Goal: Task Accomplishment & Management: Manage account settings

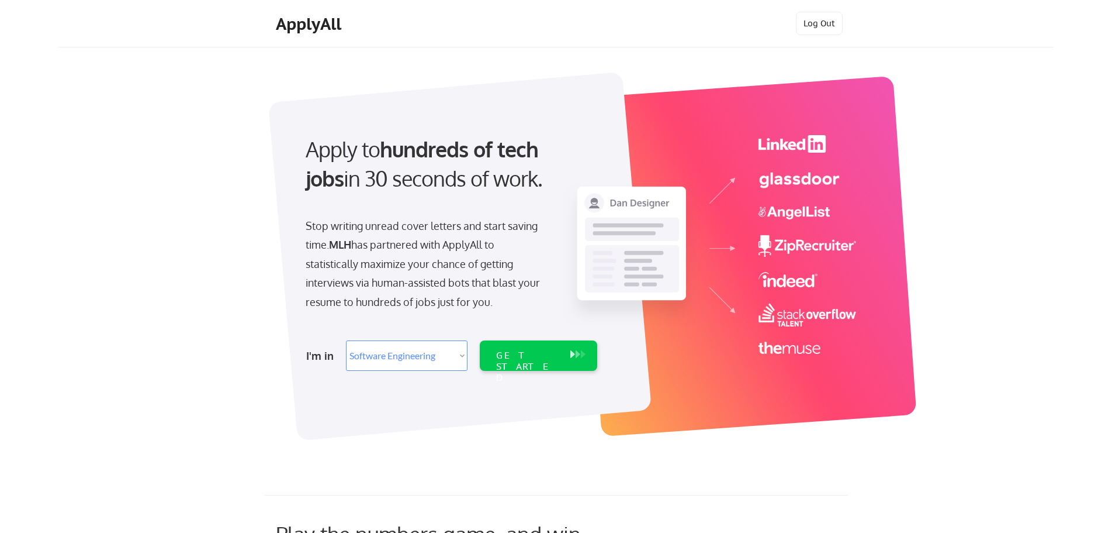
select select ""engineering""
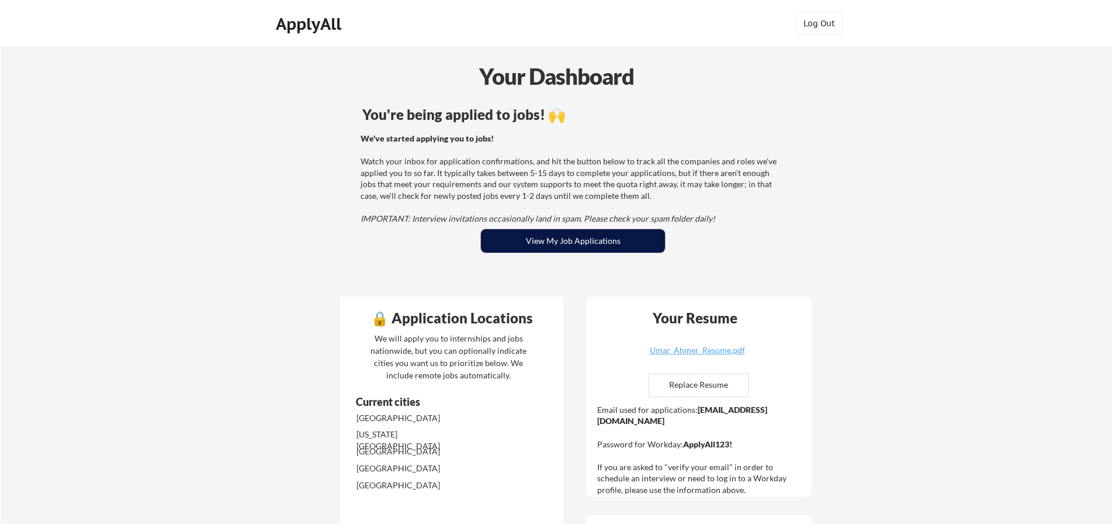
click at [570, 247] on button "View My Job Applications" at bounding box center [573, 240] width 184 height 23
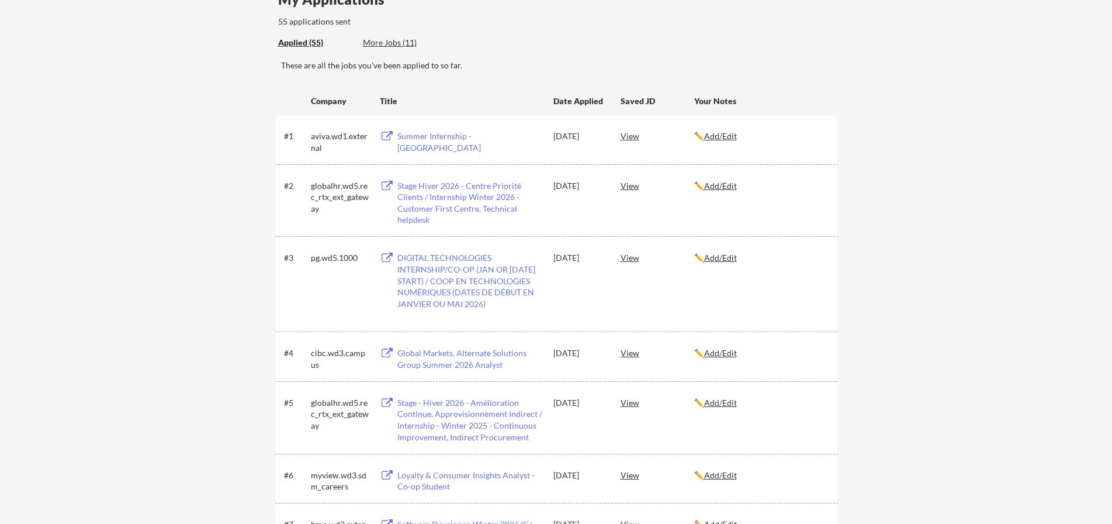
scroll to position [175, 0]
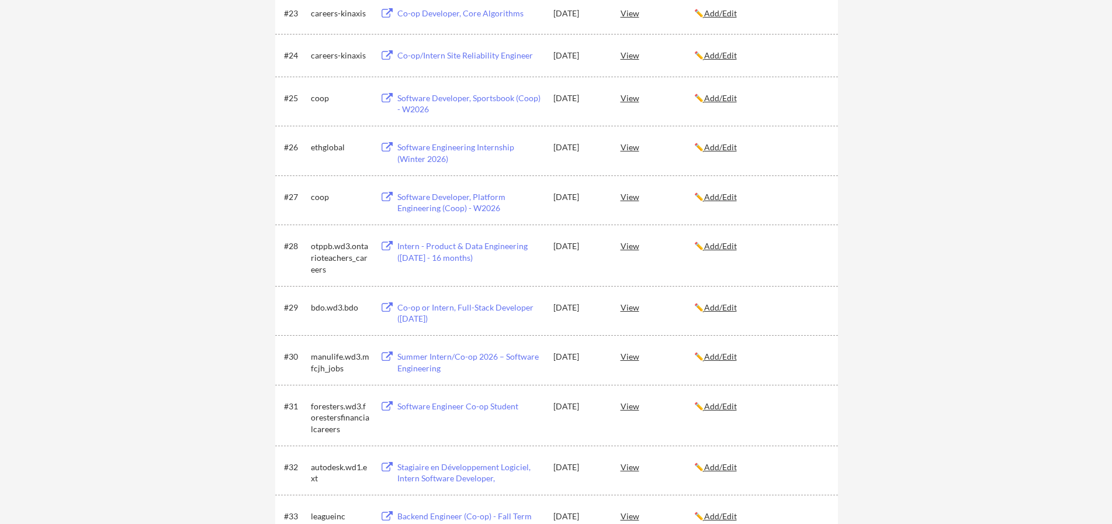
drag, startPoint x: 971, startPoint y: 316, endPoint x: 961, endPoint y: 312, distance: 11.1
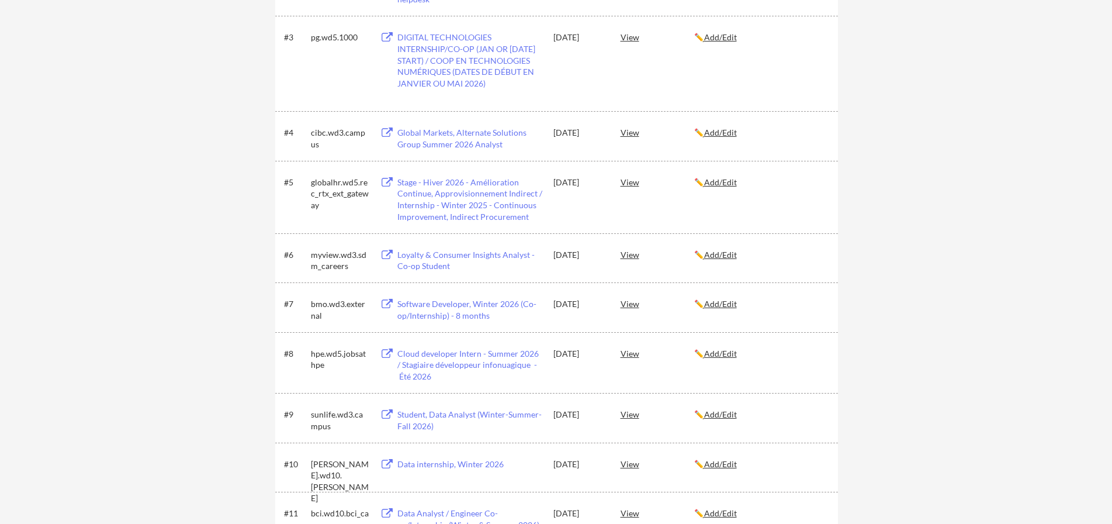
scroll to position [0, 0]
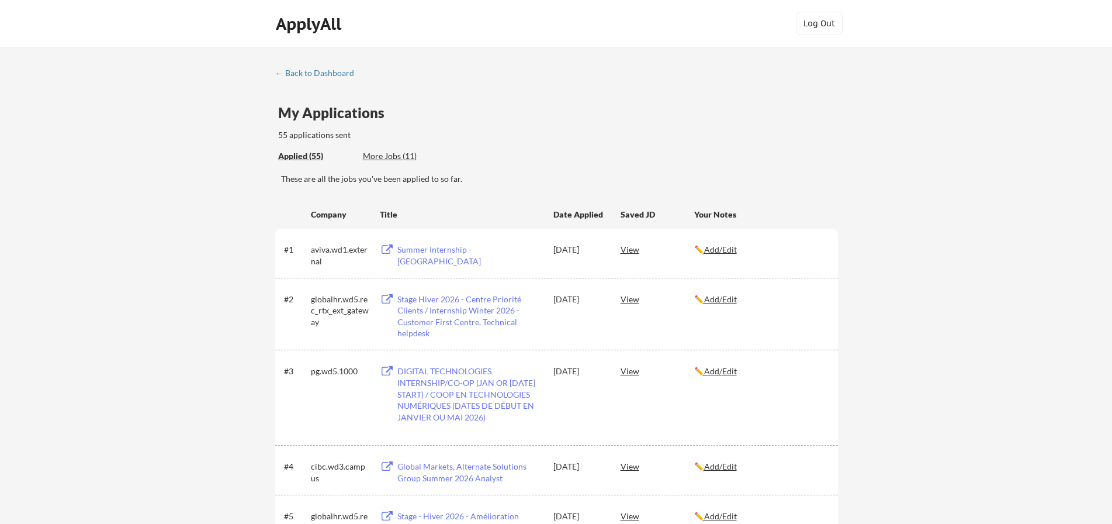
click at [292, 70] on div "← Back to Dashboard" at bounding box center [319, 73] width 88 height 8
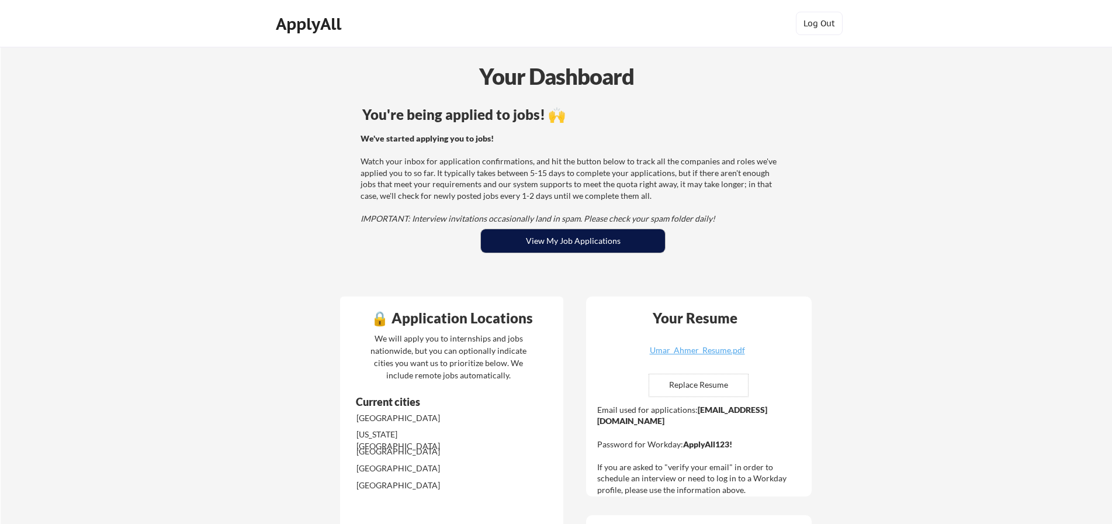
click at [533, 251] on button "View My Job Applications" at bounding box center [573, 240] width 184 height 23
